Goal: Task Accomplishment & Management: Manage account settings

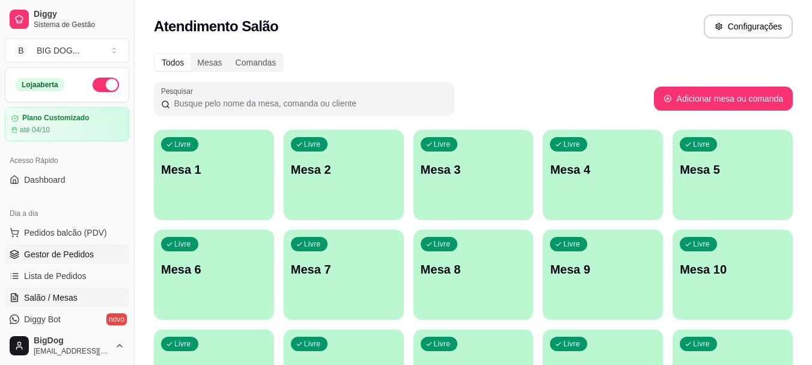
click at [87, 250] on span "Gestor de Pedidos" at bounding box center [59, 254] width 70 height 12
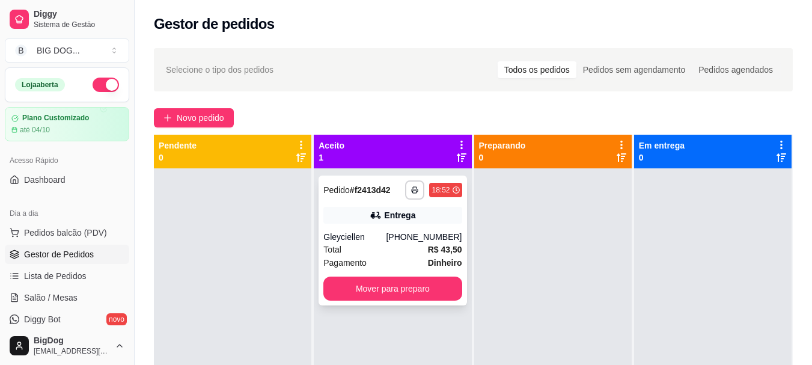
click at [374, 228] on div "**********" at bounding box center [393, 241] width 148 height 130
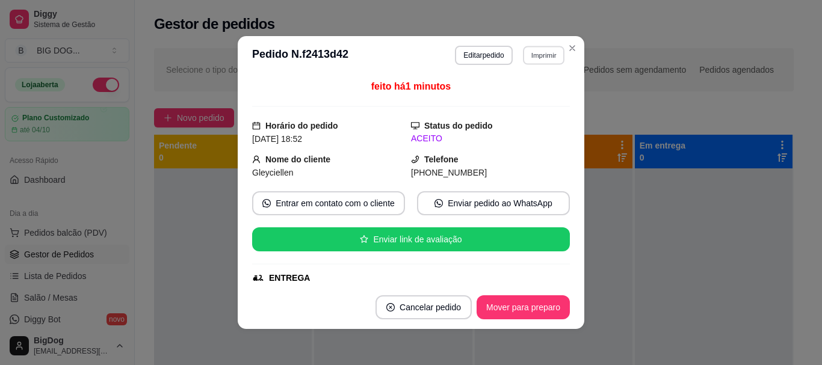
click at [548, 56] on button "Imprimir" at bounding box center [543, 55] width 41 height 19
click at [538, 90] on button "IMPRESSORA" at bounding box center [517, 97] width 87 height 19
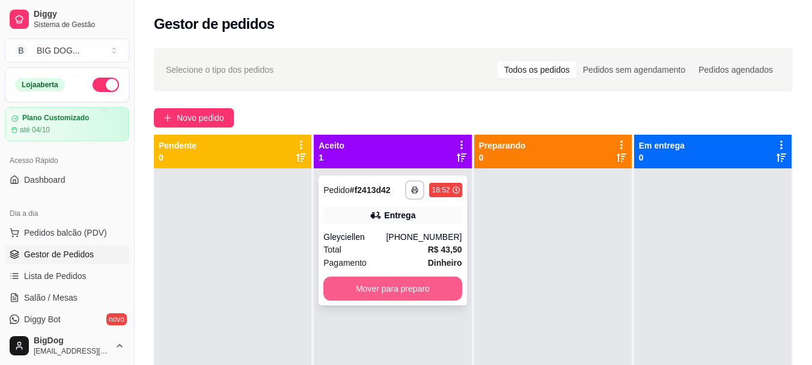
click at [438, 284] on button "Mover para preparo" at bounding box center [393, 289] width 138 height 24
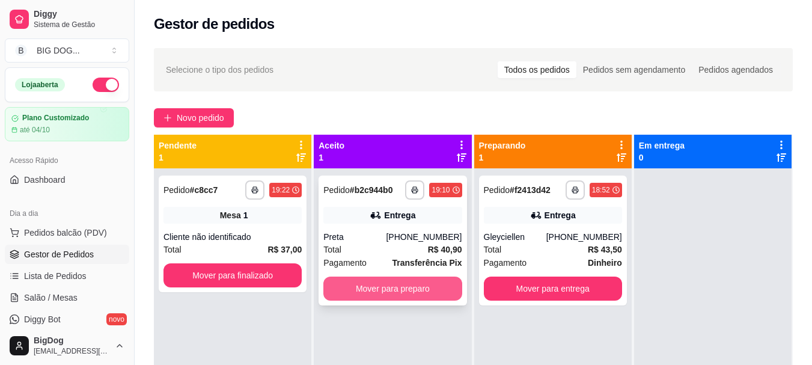
click at [381, 277] on button "Mover para preparo" at bounding box center [393, 289] width 138 height 24
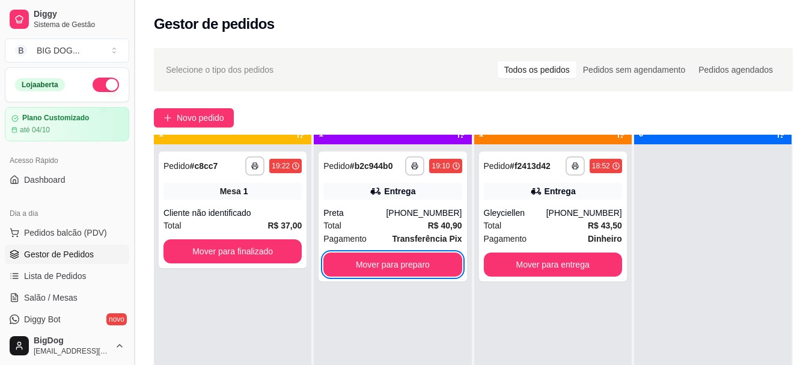
scroll to position [34, 0]
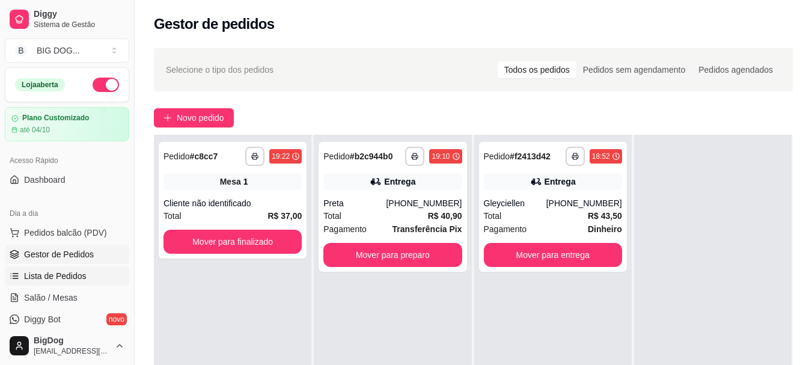
click at [77, 273] on span "Lista de Pedidos" at bounding box center [55, 276] width 63 height 12
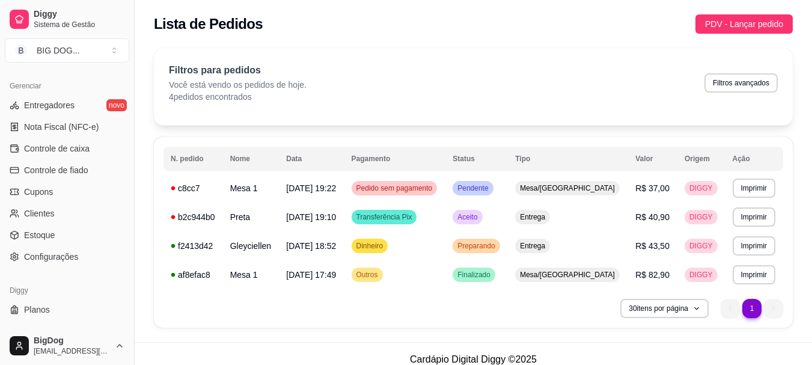
scroll to position [500, 0]
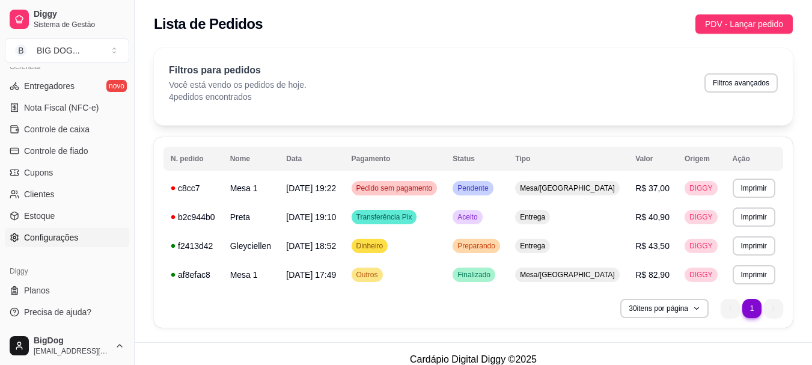
click at [78, 232] on link "Configurações" at bounding box center [67, 237] width 124 height 19
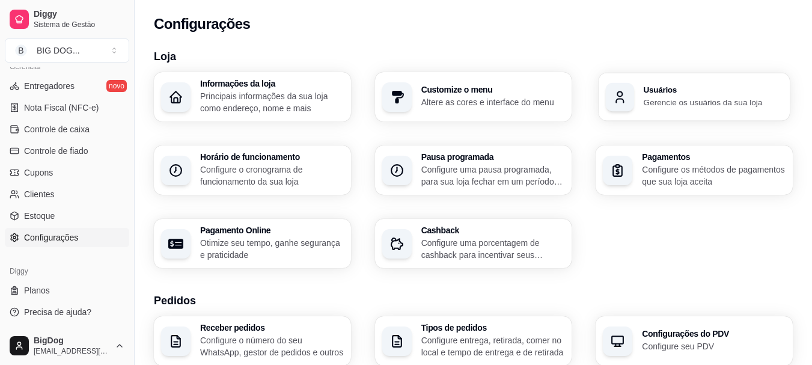
click at [672, 96] on p "Gerencie os usuários da sua loja" at bounding box center [713, 101] width 139 height 11
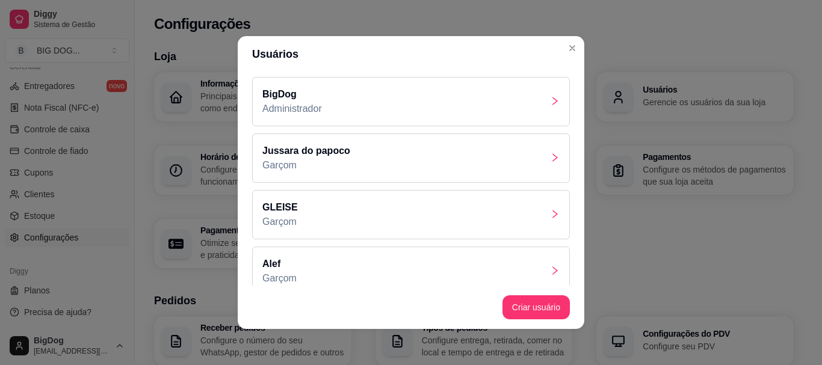
click at [393, 146] on div "Jussara do papoco Garçom" at bounding box center [411, 158] width 318 height 49
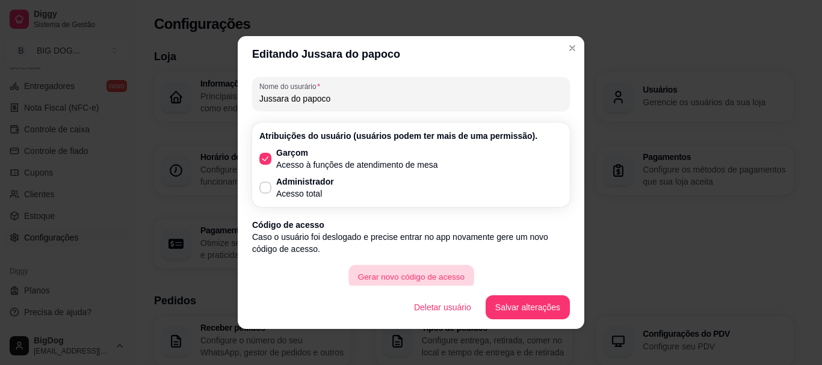
click at [448, 278] on button "Gerar novo código de acesso" at bounding box center [410, 276] width 125 height 23
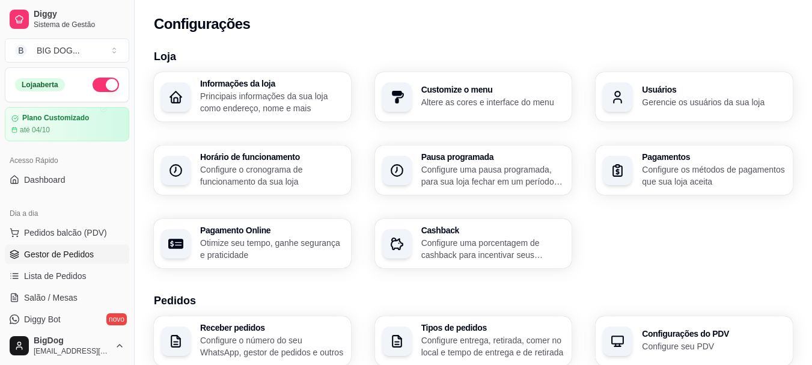
click at [52, 252] on span "Gestor de Pedidos" at bounding box center [59, 254] width 70 height 12
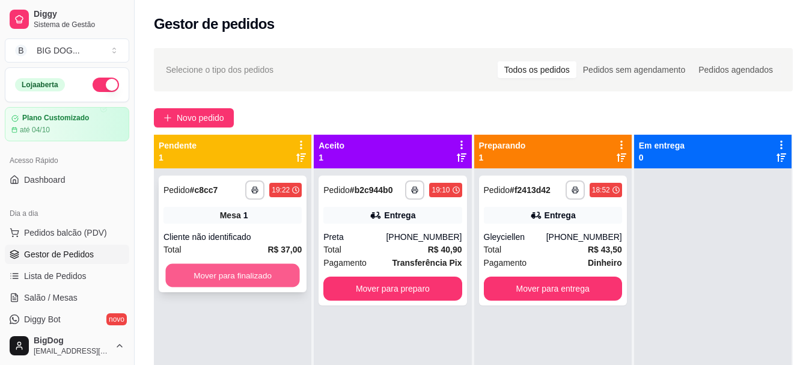
click at [213, 280] on button "Mover para finalizado" at bounding box center [232, 275] width 134 height 23
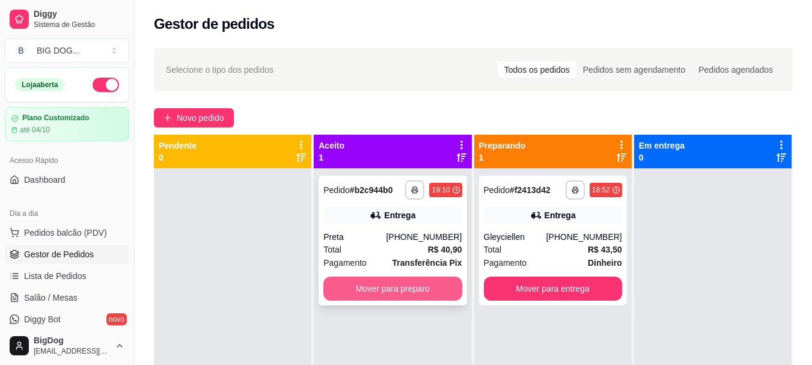
click at [345, 295] on button "Mover para preparo" at bounding box center [393, 289] width 138 height 24
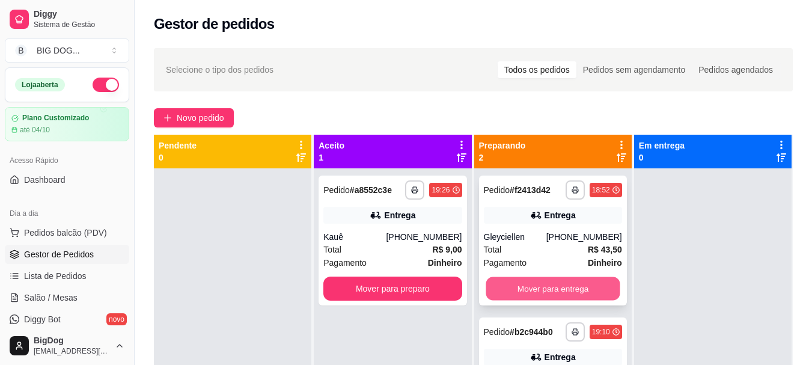
click at [584, 286] on button "Mover para entrega" at bounding box center [553, 288] width 134 height 23
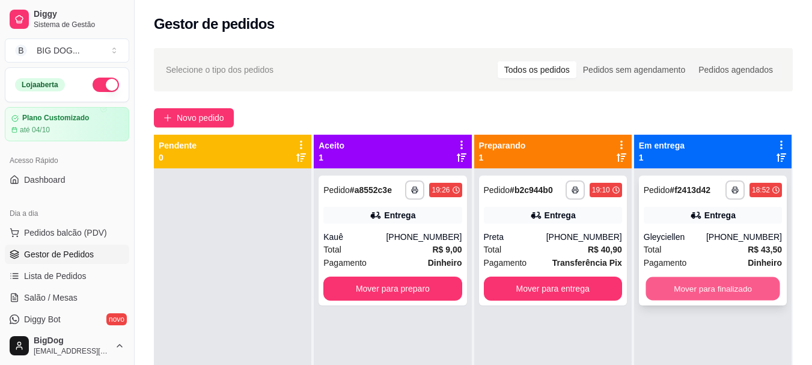
click at [714, 293] on button "Mover para finalizado" at bounding box center [713, 288] width 134 height 23
